Goal: Task Accomplishment & Management: Use online tool/utility

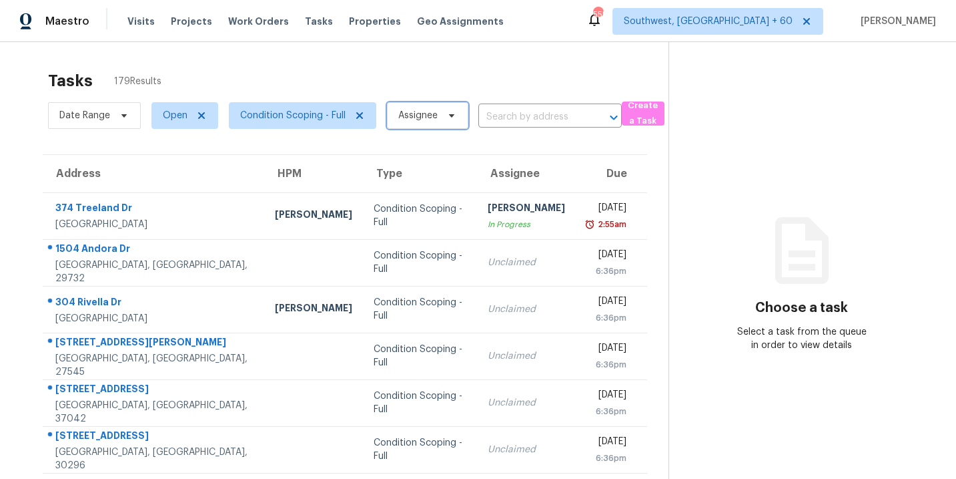
click at [408, 117] on span "Assignee" at bounding box center [417, 115] width 39 height 13
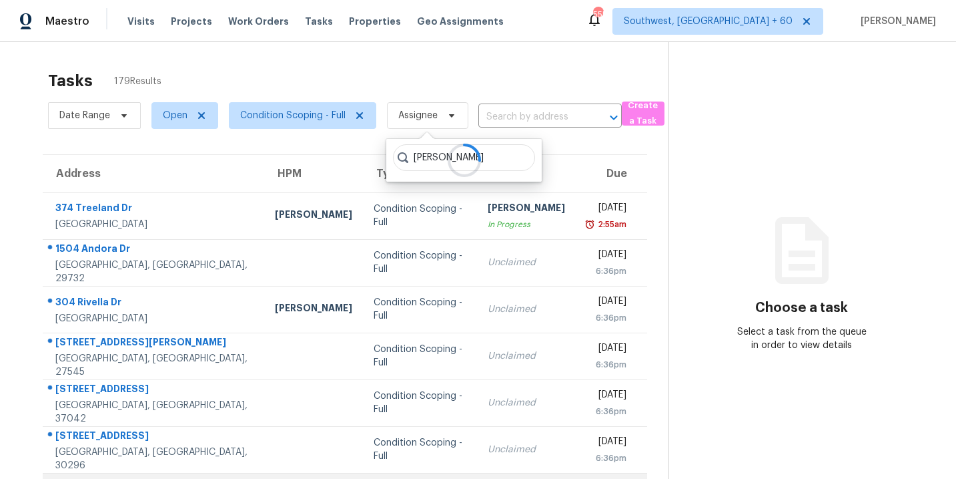
type input "sakthivel"
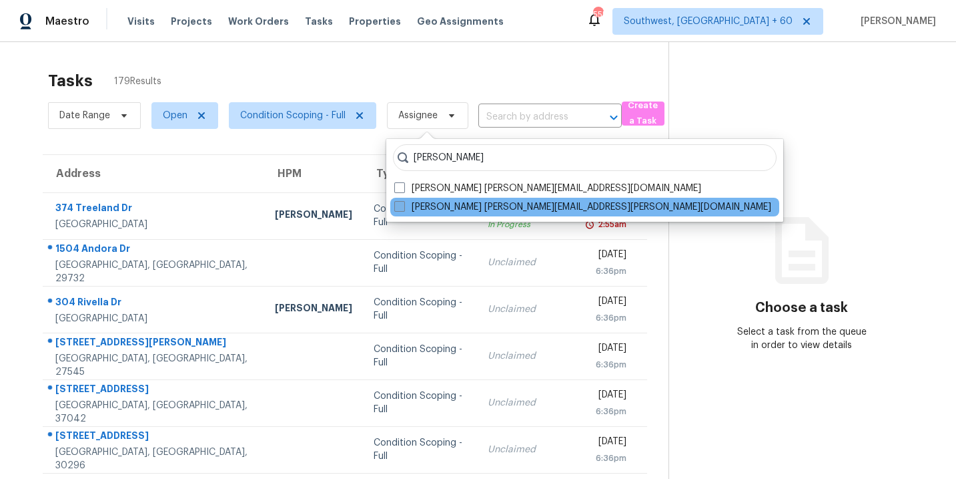
click at [426, 208] on label "Sakthivel Chandran sakthivel.chandran@opendoor.com" at bounding box center [582, 206] width 377 height 13
click at [403, 208] on input "Sakthivel Chandran sakthivel.chandran@opendoor.com" at bounding box center [398, 204] width 9 height 9
checkbox input "true"
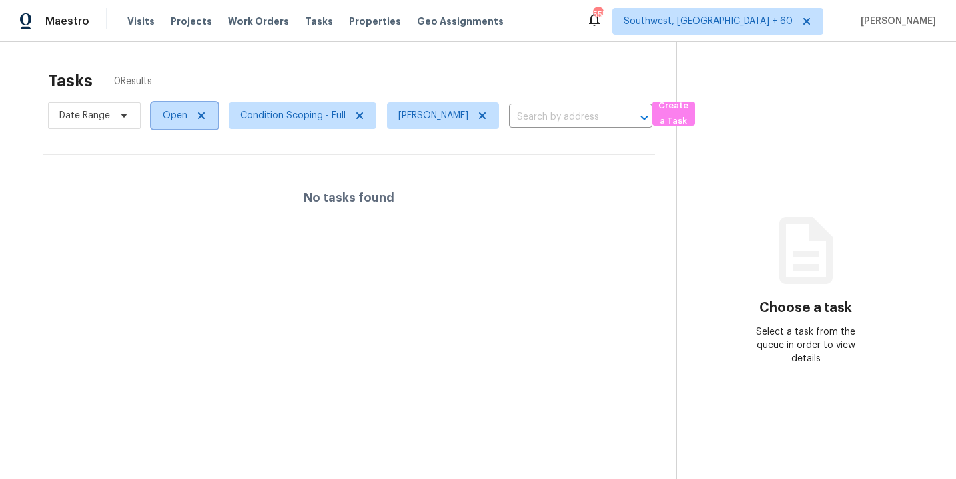
click at [180, 124] on span "Open" at bounding box center [185, 115] width 67 height 27
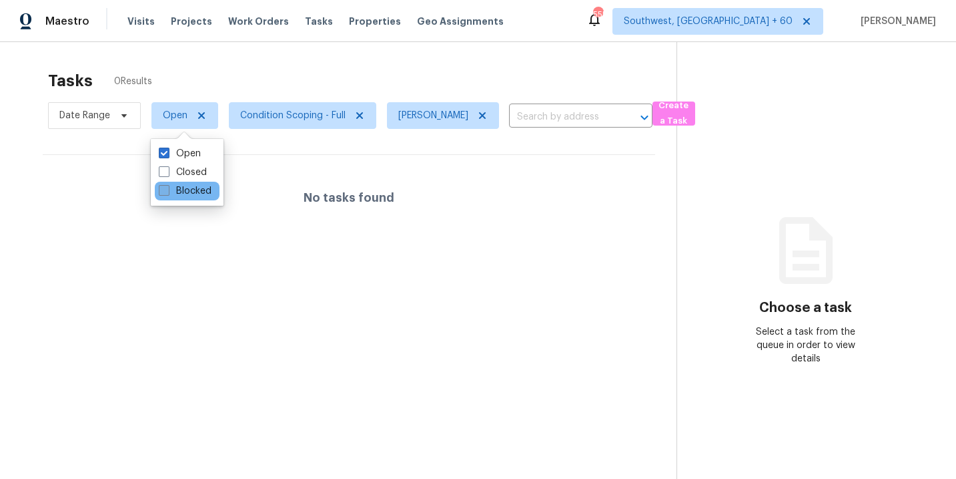
click at [188, 189] on label "Blocked" at bounding box center [185, 190] width 53 height 13
click at [168, 189] on input "Blocked" at bounding box center [163, 188] width 9 height 9
checkbox input "true"
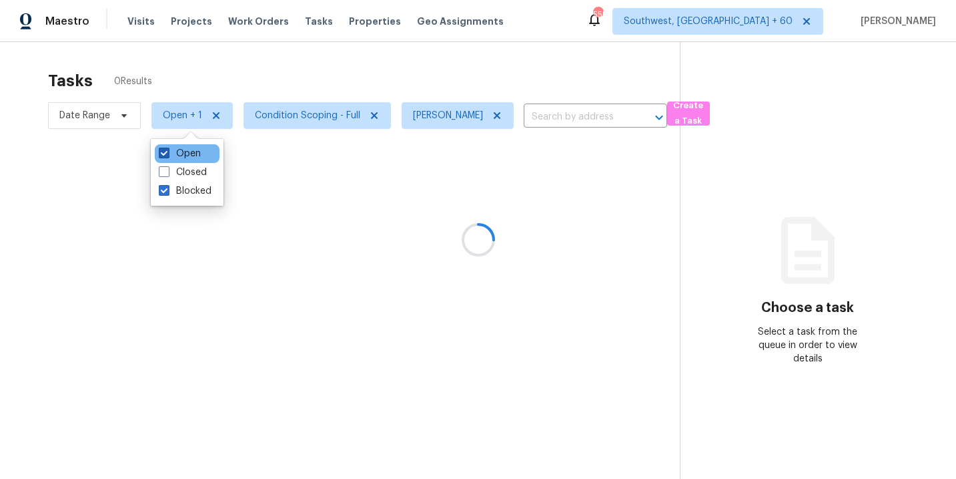
click at [192, 156] on label "Open" at bounding box center [180, 153] width 42 height 13
click at [168, 156] on input "Open" at bounding box center [163, 151] width 9 height 9
checkbox input "false"
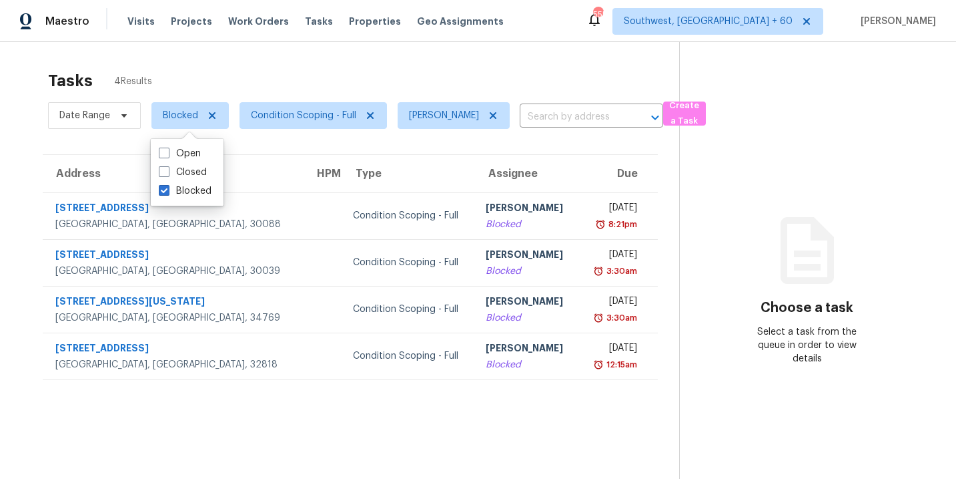
click at [728, 379] on section "Choose a task Select a task from the queue in order to view details" at bounding box center [807, 281] width 256 height 479
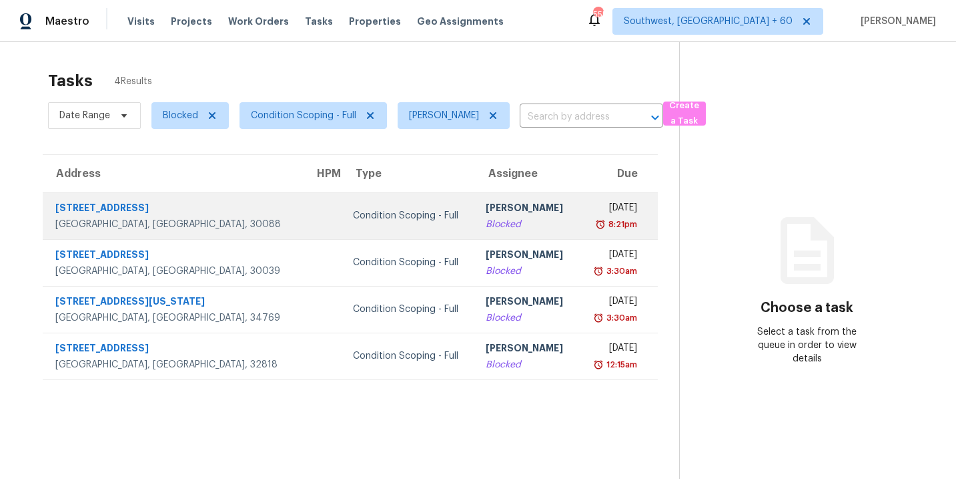
click at [486, 225] on div "Blocked" at bounding box center [527, 224] width 82 height 13
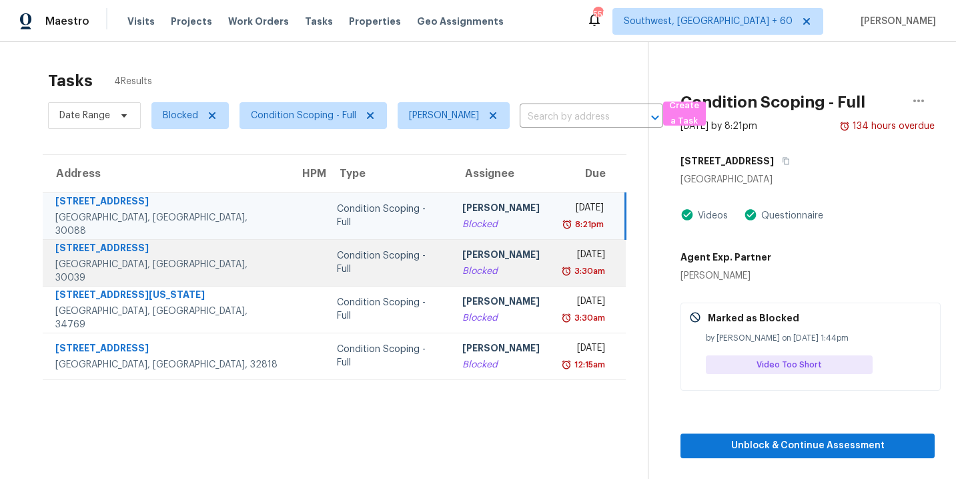
click at [365, 272] on td "Condition Scoping - Full" at bounding box center [388, 262] width 125 height 47
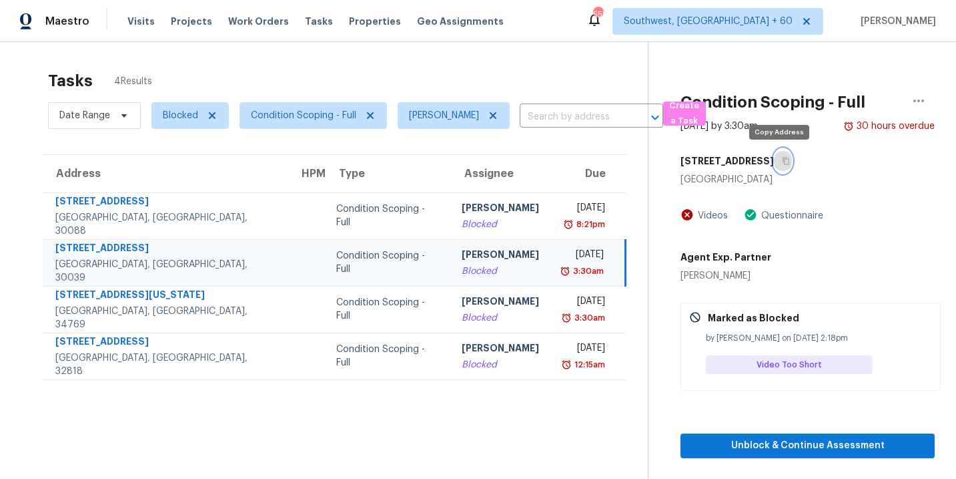
click at [782, 162] on icon "button" at bounding box center [786, 161] width 8 height 8
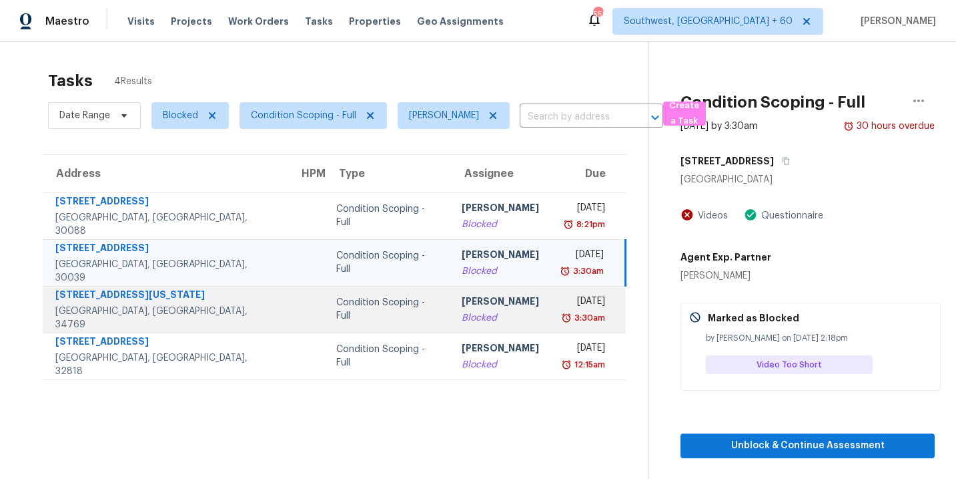
click at [462, 306] on div "[PERSON_NAME]" at bounding box center [500, 302] width 77 height 17
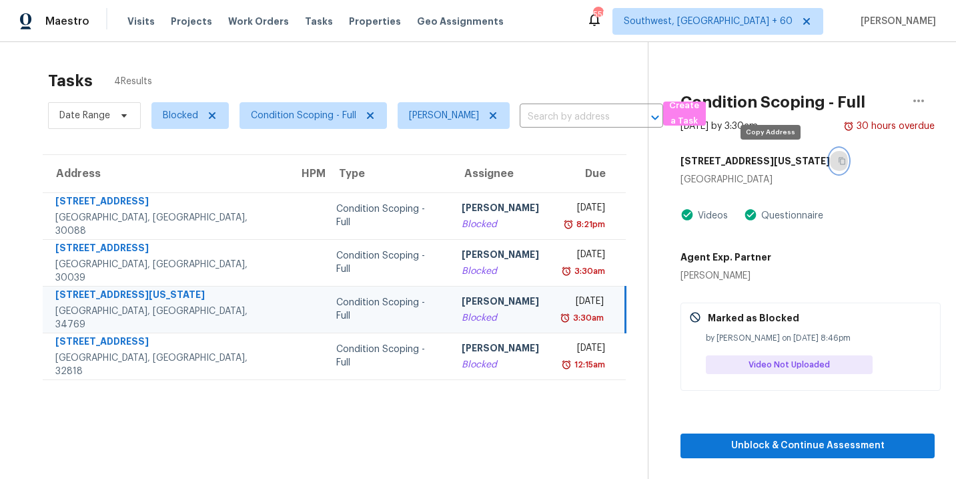
click at [838, 162] on icon "button" at bounding box center [842, 161] width 8 height 8
click at [180, 111] on span "Blocked" at bounding box center [180, 115] width 35 height 13
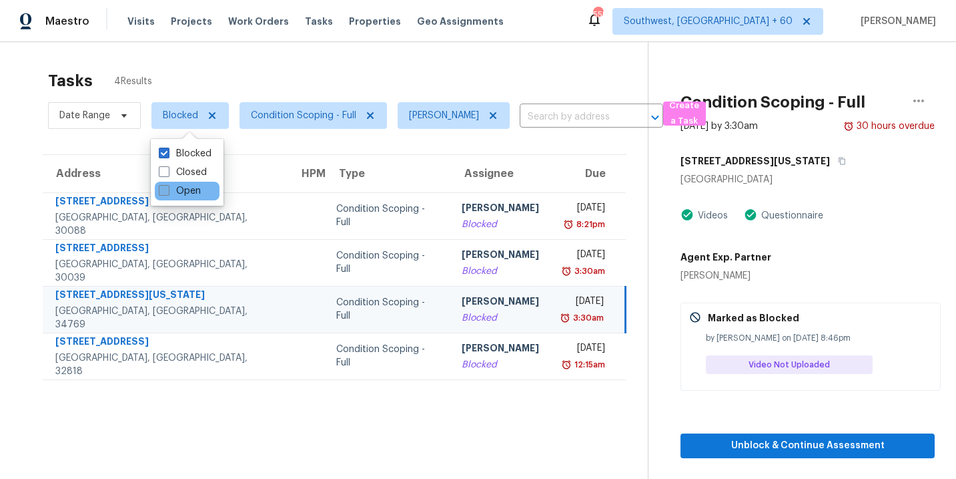
click at [196, 188] on label "Open" at bounding box center [180, 190] width 42 height 13
click at [168, 188] on input "Open" at bounding box center [163, 188] width 9 height 9
checkbox input "true"
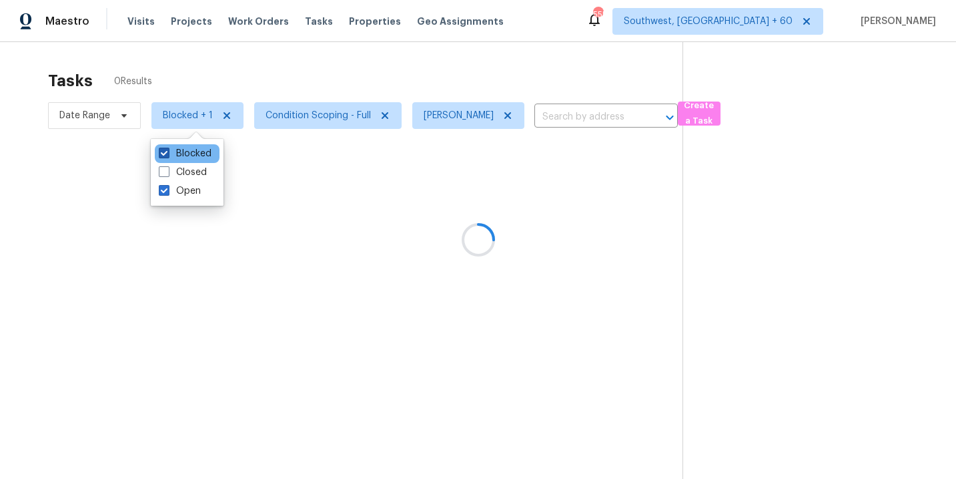
click at [197, 155] on label "Blocked" at bounding box center [185, 153] width 53 height 13
click at [168, 155] on input "Blocked" at bounding box center [163, 151] width 9 height 9
checkbox input "false"
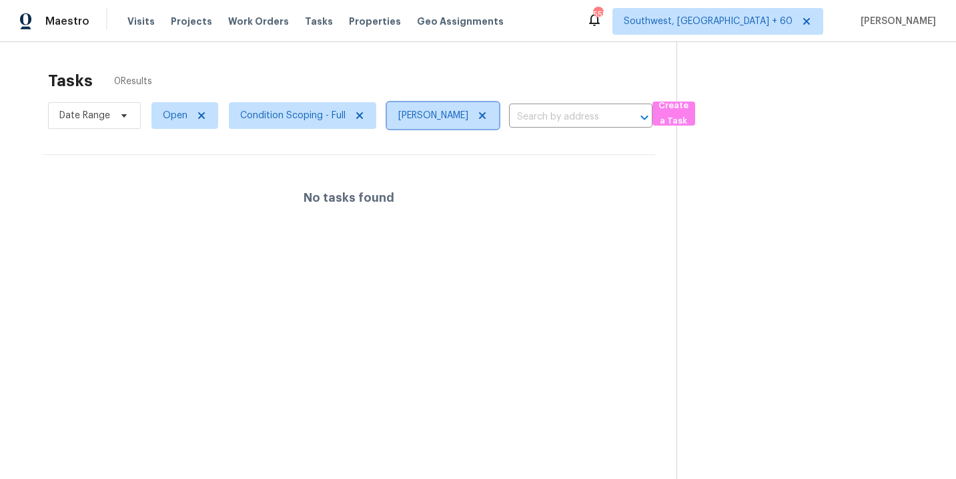
click at [488, 119] on icon at bounding box center [482, 115] width 11 height 11
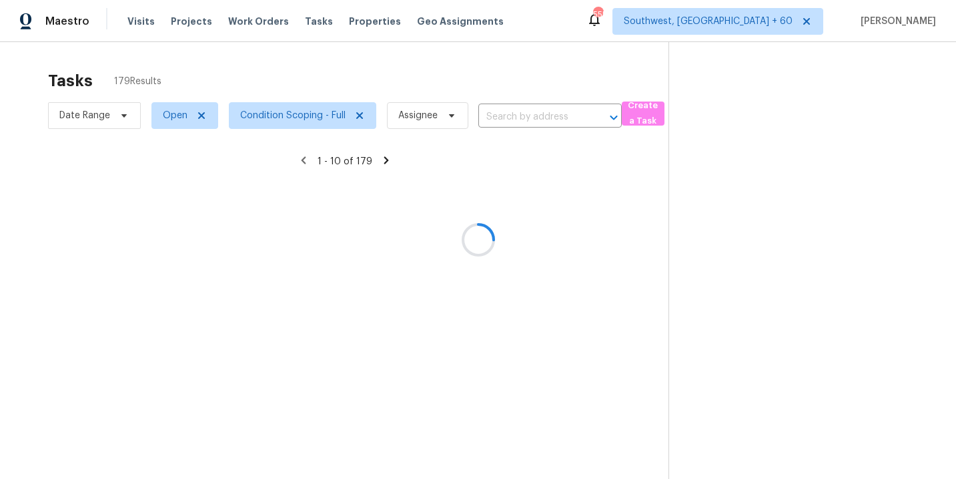
click at [624, 449] on div at bounding box center [478, 239] width 956 height 479
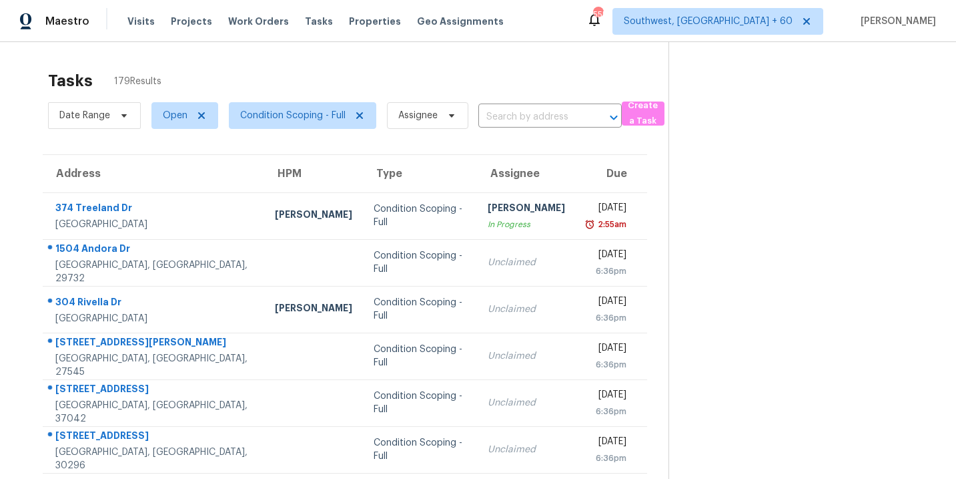
click at [322, 48] on div "Tasks 179 Results Date Range Open Condition Scoping - Full Assignee ​ Create a …" at bounding box center [478, 368] width 956 height 653
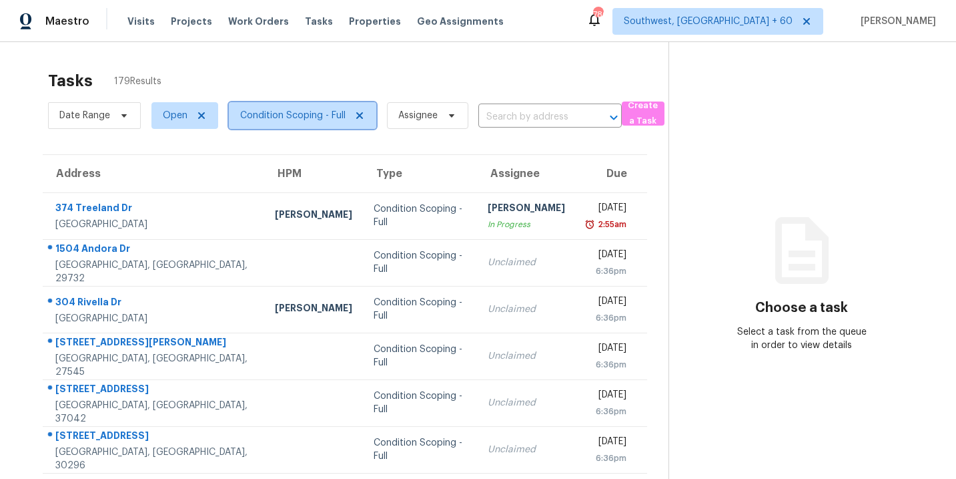
click at [300, 119] on span "Condition Scoping - Full" at bounding box center [292, 115] width 105 height 13
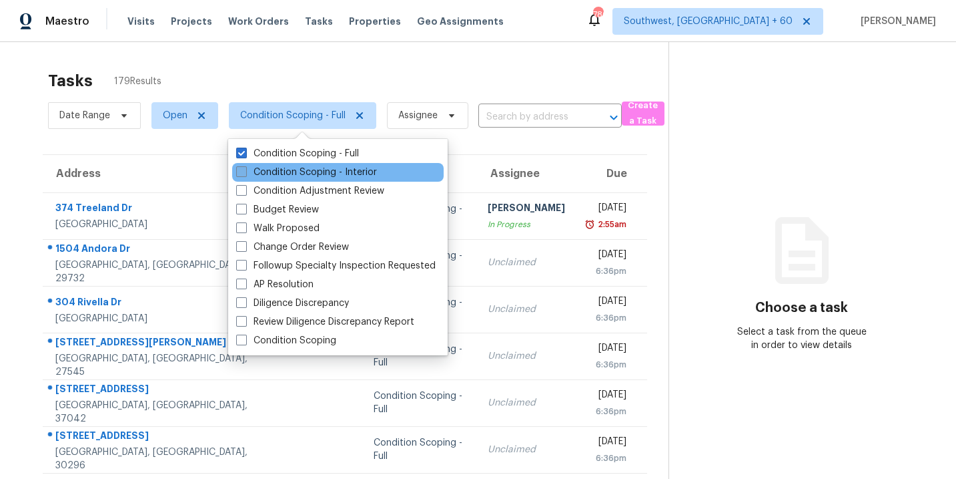
click at [318, 173] on label "Condition Scoping - Interior" at bounding box center [306, 172] width 141 height 13
click at [245, 173] on input "Condition Scoping - Interior" at bounding box center [240, 170] width 9 height 9
checkbox input "true"
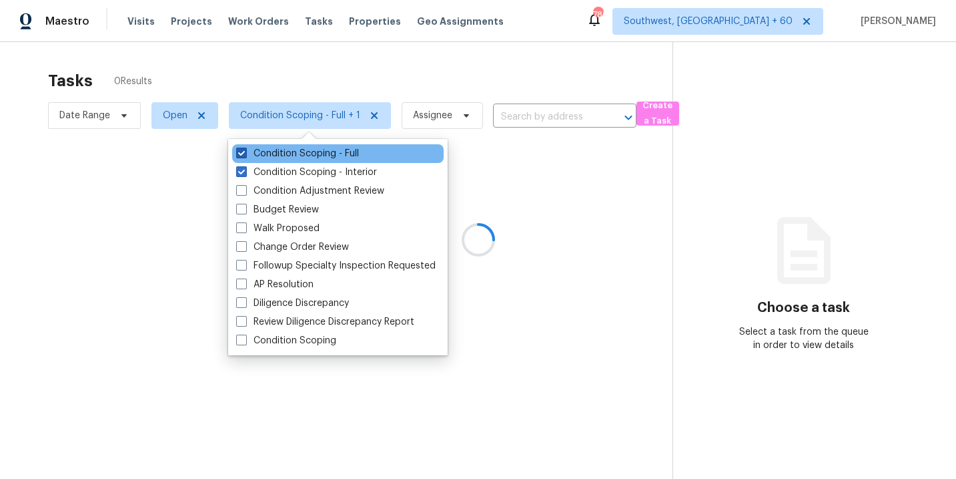
click at [333, 156] on label "Condition Scoping - Full" at bounding box center [297, 153] width 123 height 13
click at [245, 156] on input "Condition Scoping - Full" at bounding box center [240, 151] width 9 height 9
checkbox input "false"
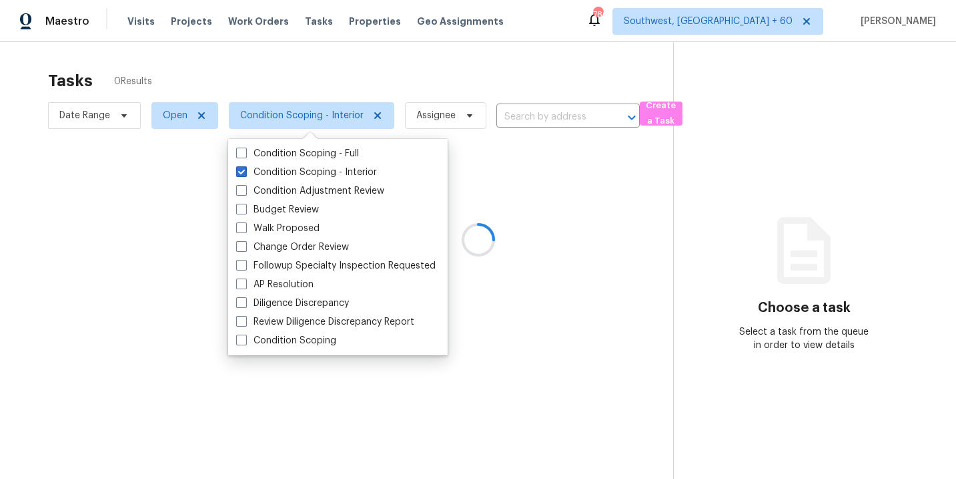
click at [560, 196] on div at bounding box center [478, 239] width 956 height 479
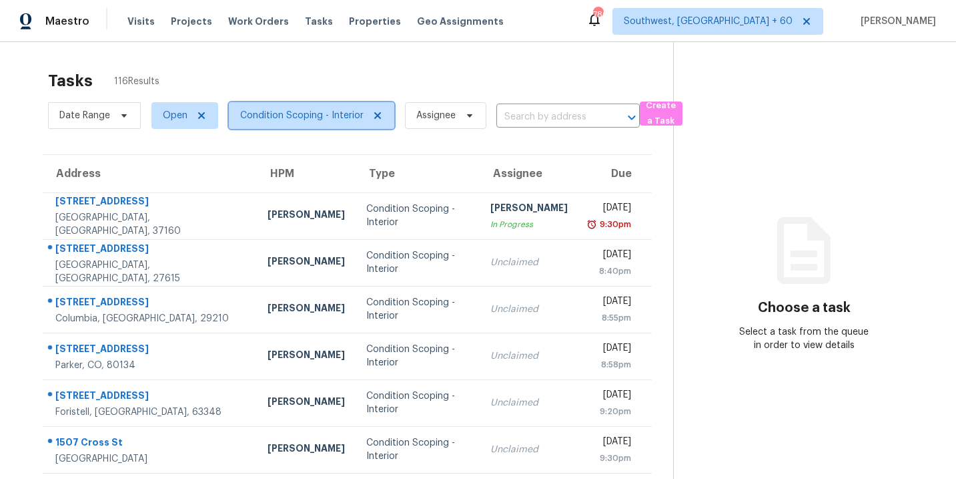
click at [301, 121] on span "Condition Scoping - Interior" at bounding box center [301, 115] width 123 height 13
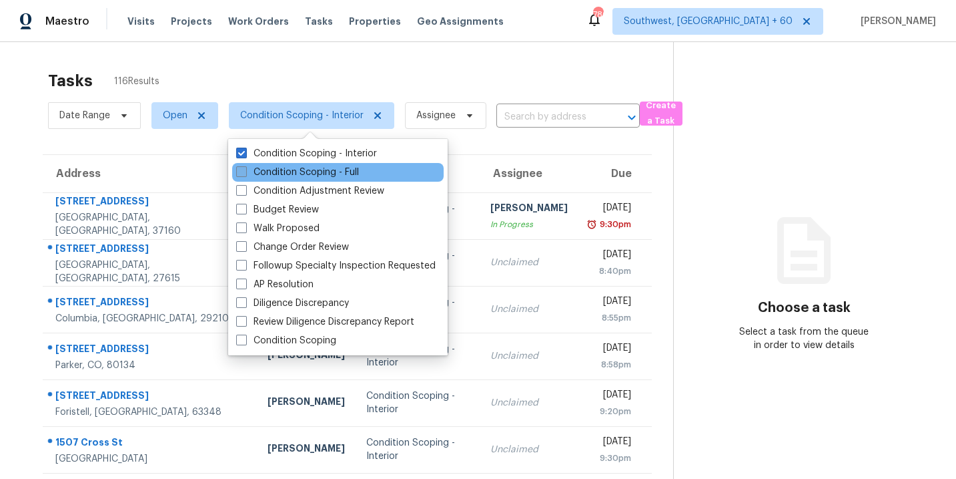
click at [306, 170] on label "Condition Scoping - Full" at bounding box center [297, 172] width 123 height 13
click at [245, 170] on input "Condition Scoping - Full" at bounding box center [240, 170] width 9 height 9
checkbox input "true"
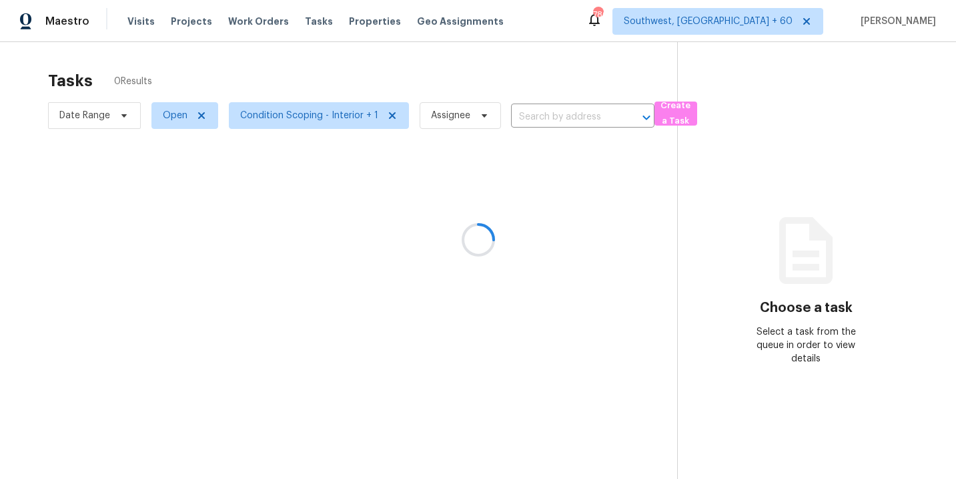
click at [372, 91] on div at bounding box center [478, 239] width 956 height 479
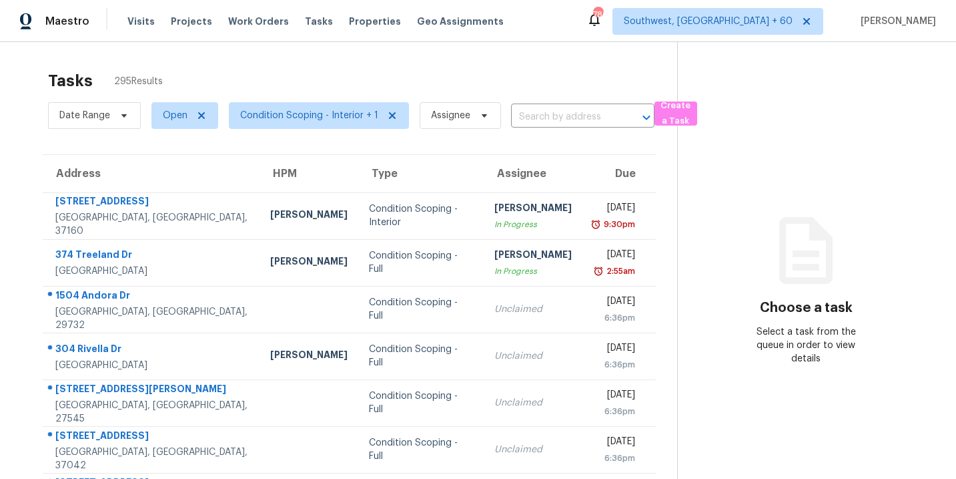
click at [380, 79] on div "Tasks 295 Results" at bounding box center [362, 80] width 629 height 35
click at [397, 83] on div "Tasks 295 Results" at bounding box center [362, 80] width 629 height 35
